Goal: Navigation & Orientation: Find specific page/section

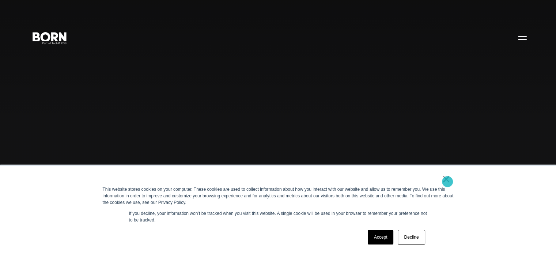
click at [447, 182] on link "×" at bounding box center [446, 179] width 9 height 7
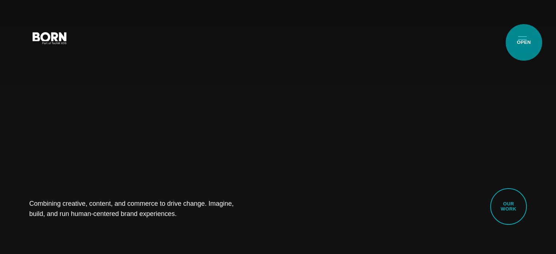
click at [524, 43] on button "Primary Menu" at bounding box center [522, 37] width 18 height 15
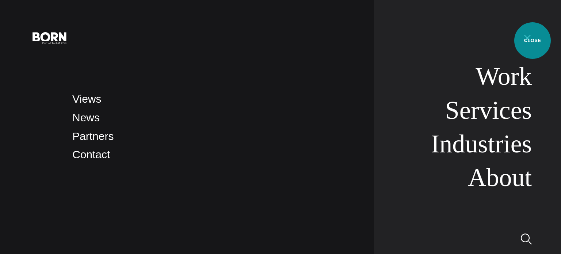
click at [533, 41] on button "Primary Menu" at bounding box center [528, 37] width 18 height 15
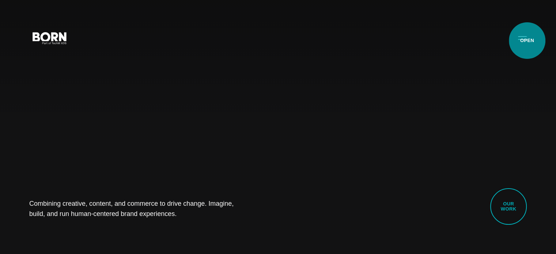
click at [527, 41] on button "Primary Menu" at bounding box center [522, 37] width 18 height 15
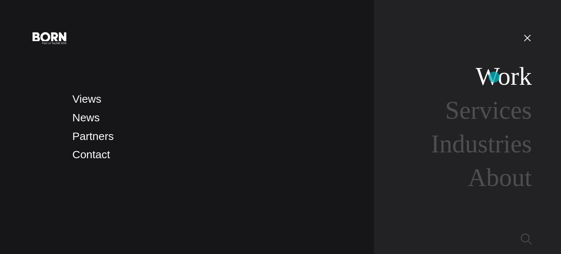
click at [494, 77] on link "Work" at bounding box center [504, 76] width 56 height 28
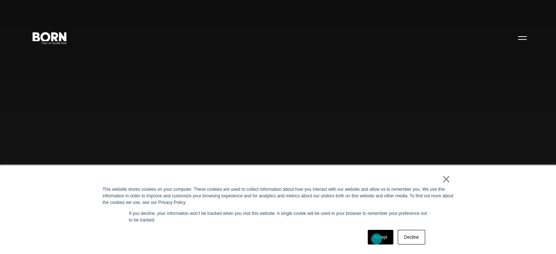
click at [386, 243] on link "Accept" at bounding box center [381, 237] width 26 height 15
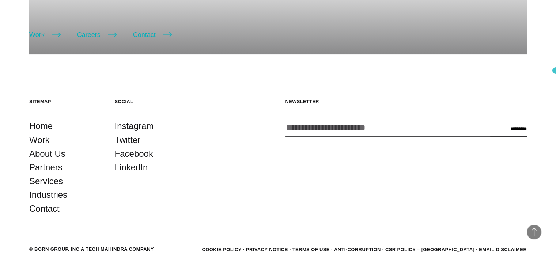
scroll to position [200, 0]
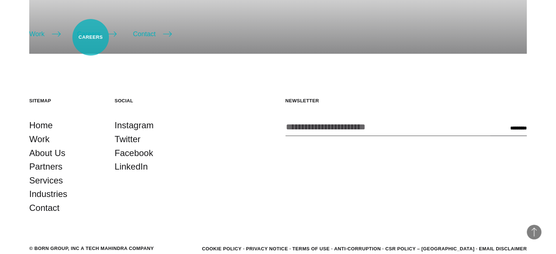
click at [91, 37] on link "Careers" at bounding box center [96, 34] width 39 height 10
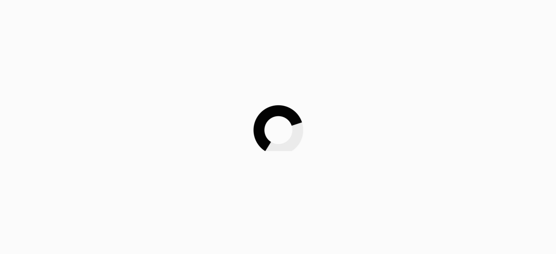
scroll to position [200, 0]
